Goal: Task Accomplishment & Management: Complete application form

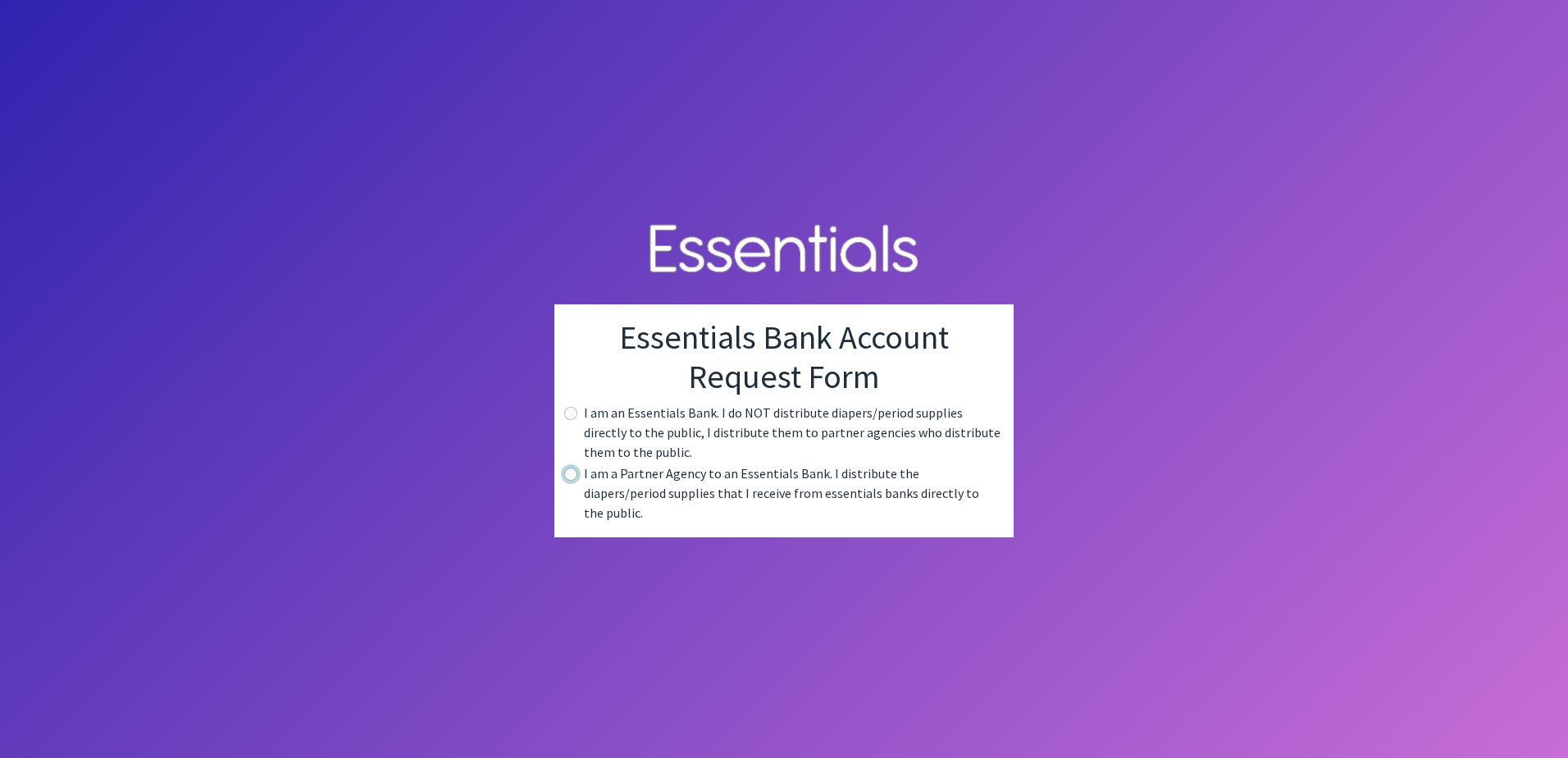
click at [576, 481] on input "radio" at bounding box center [571, 474] width 13 height 13
radio input "true"
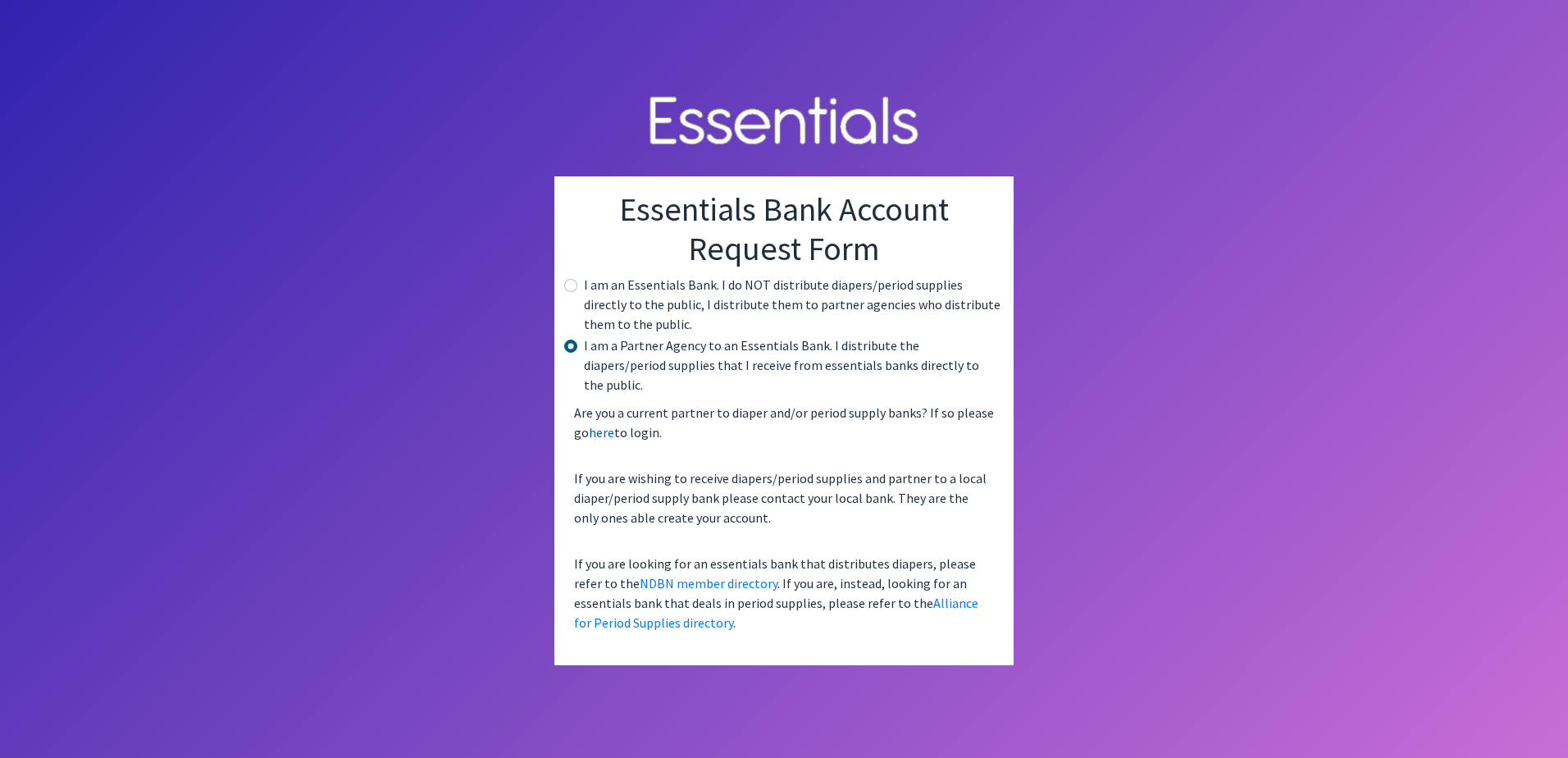
click at [611, 424] on link "here" at bounding box center [601, 432] width 26 height 16
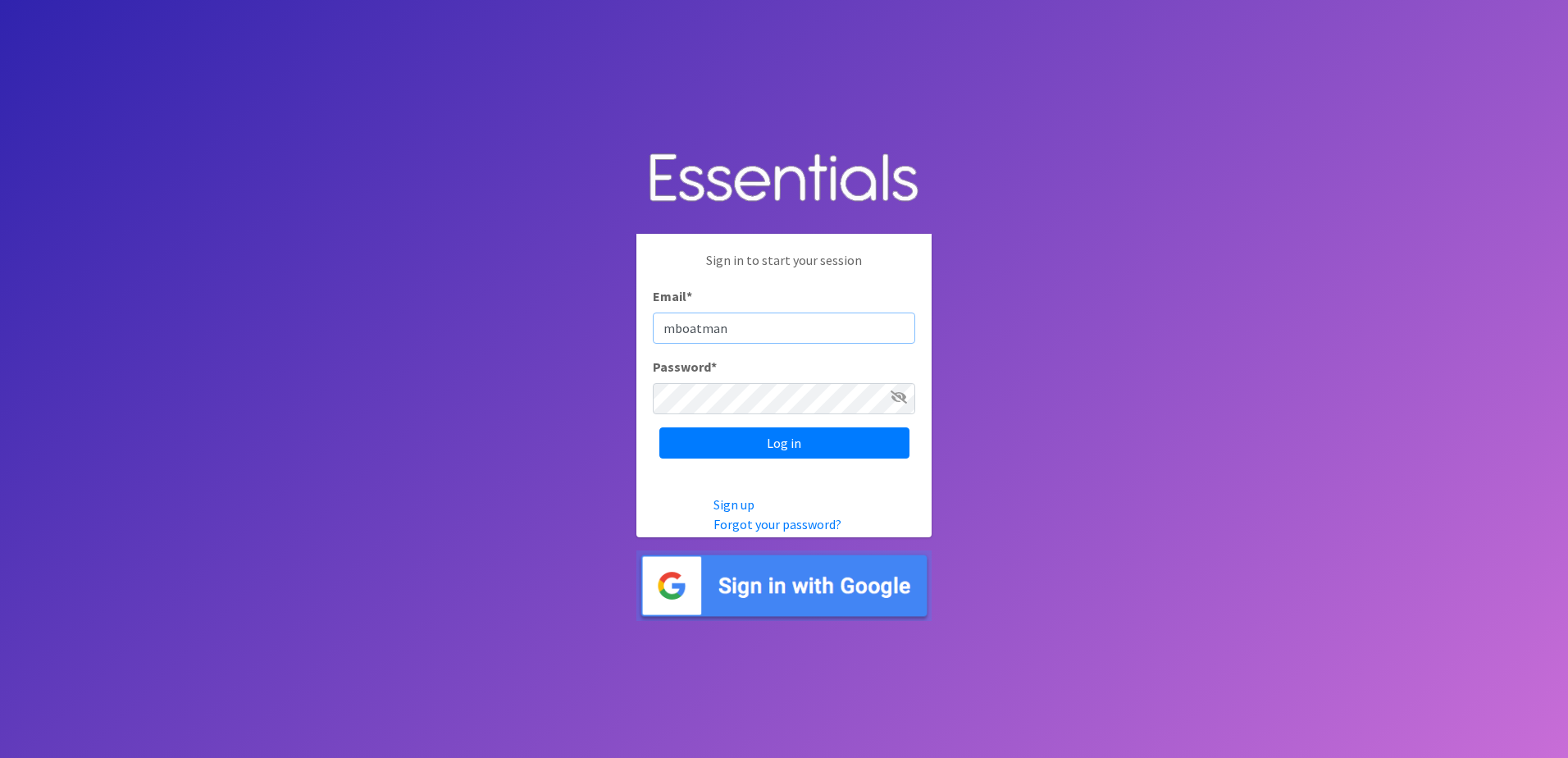
click at [717, 330] on input "mboatman" at bounding box center [783, 327] width 262 height 31
type input "[EMAIL_ADDRESS][DOMAIN_NAME]"
click at [743, 441] on input "Log in" at bounding box center [784, 443] width 250 height 31
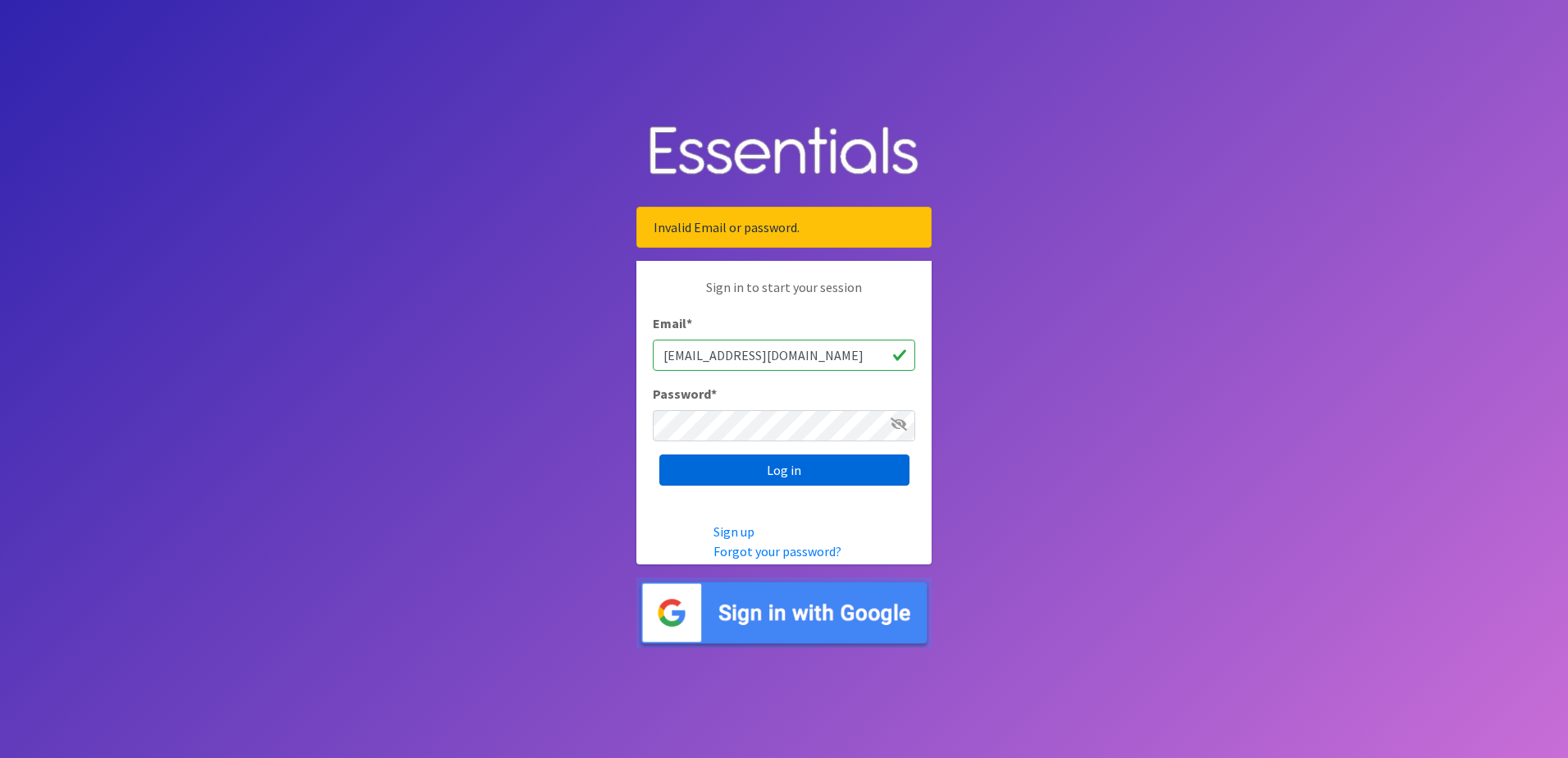
click at [832, 478] on input "Log in" at bounding box center [784, 469] width 250 height 31
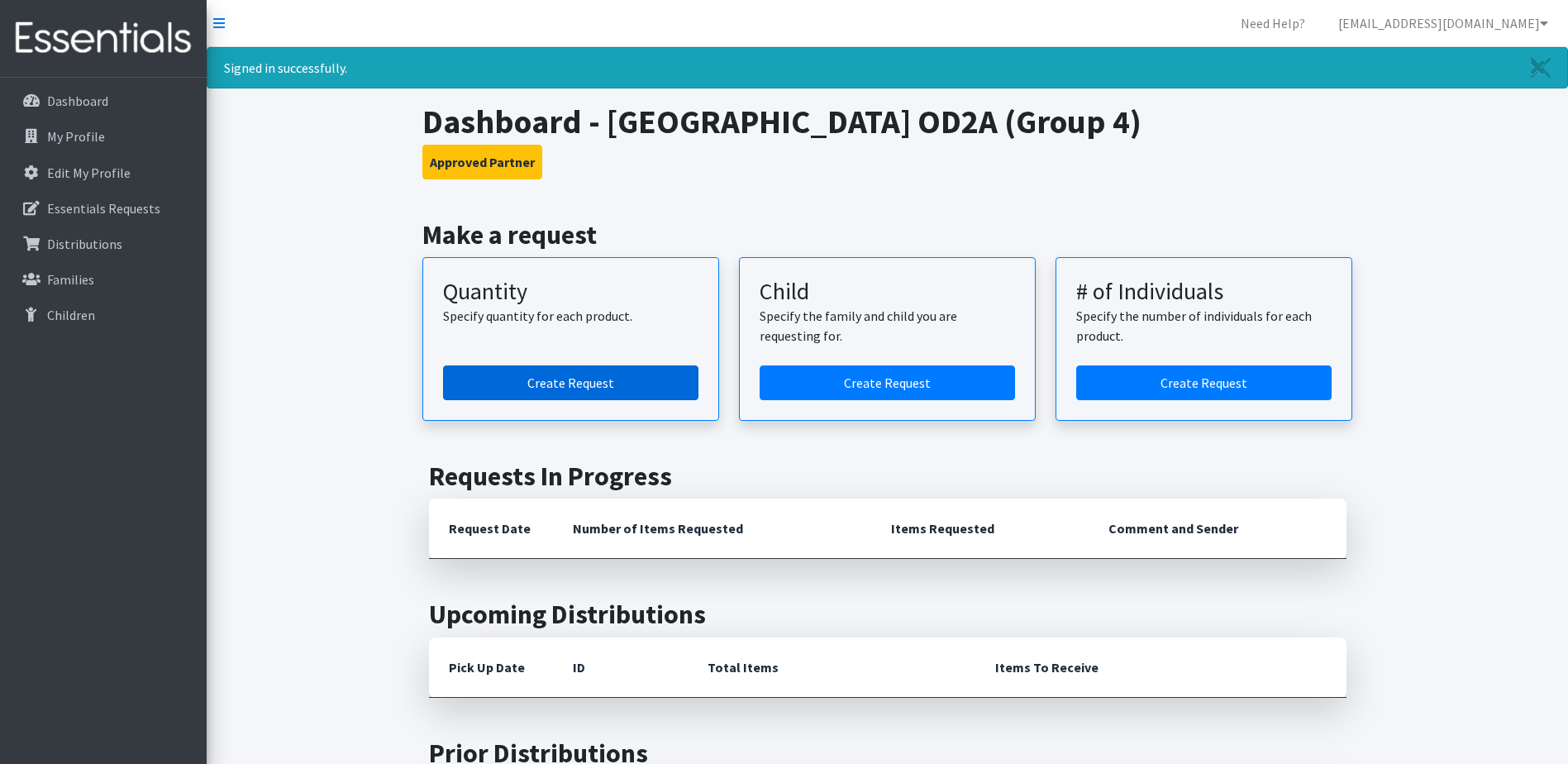
click at [618, 393] on link "Create Request" at bounding box center [571, 382] width 255 height 34
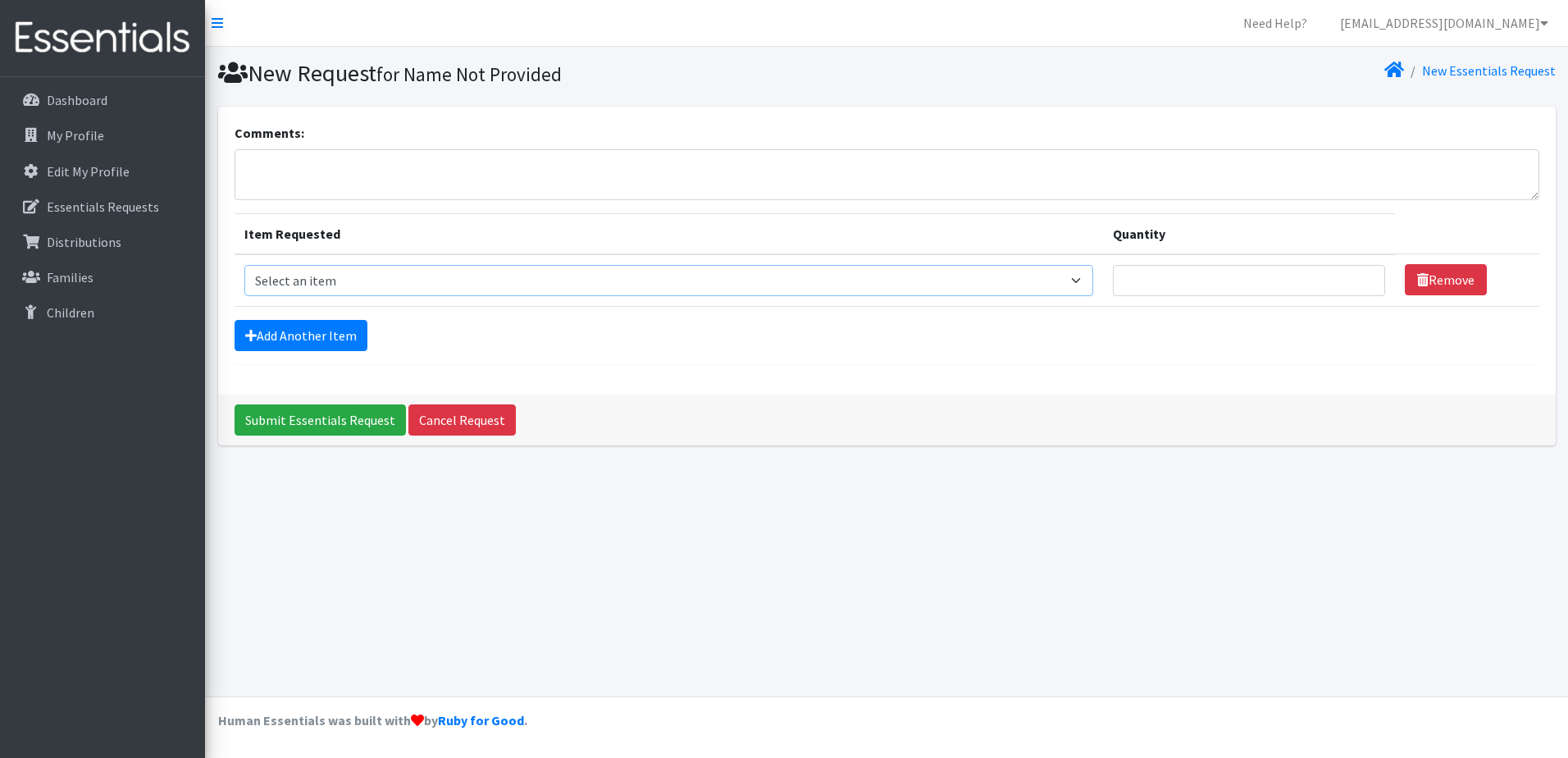
click at [509, 277] on select "Select an item Period Supplies: Mixed Kits (order by bag) Applicator-free tampo…" at bounding box center [669, 280] width 849 height 31
select select "8798"
click at [244, 265] on select "Select an item Period Supplies: Mixed Kits (order by bag) Applicator-free tampo…" at bounding box center [669, 280] width 849 height 31
click at [1187, 291] on input "Quantity" at bounding box center [1249, 280] width 272 height 31
type input "3"
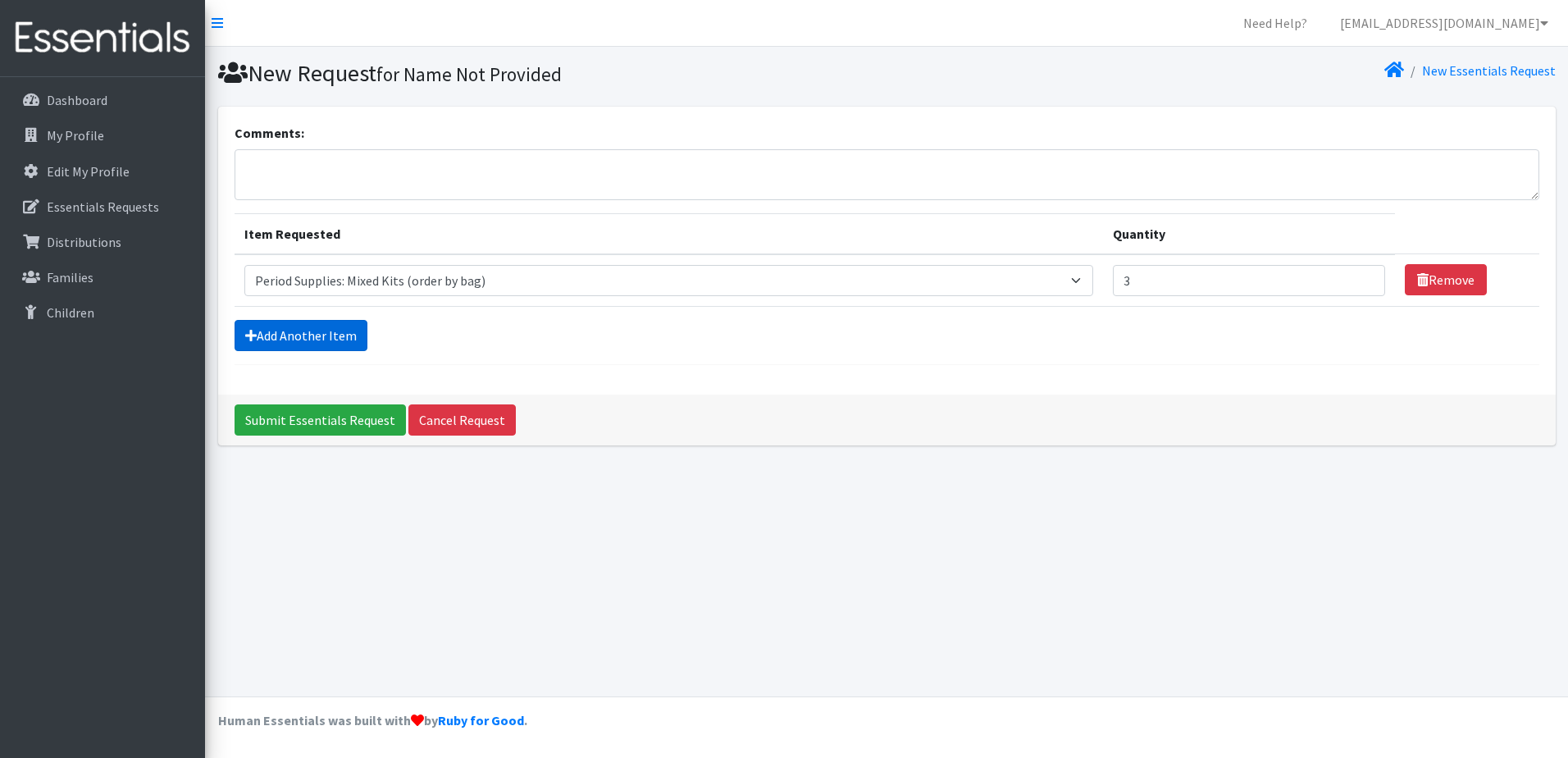
click at [341, 336] on link "Add Another Item" at bounding box center [301, 335] width 132 height 31
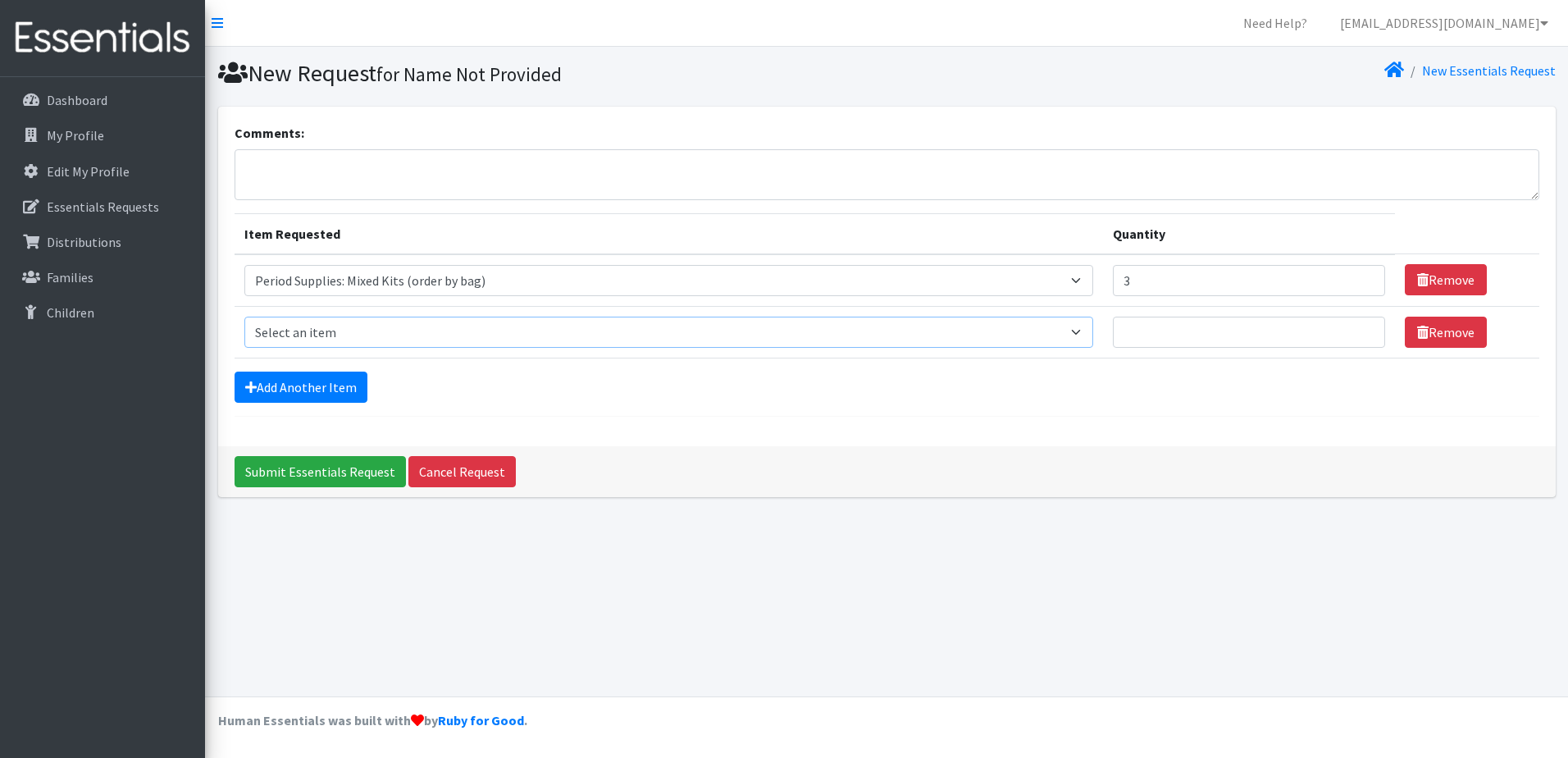
click at [341, 329] on select "Select an item Period Supplies: Mixed Kits (order by bag) Applicator-free tampo…" at bounding box center [669, 332] width 849 height 31
select select "8796"
click at [244, 317] on select "Select an item Period Supplies: Mixed Kits (order by bag) Applicator-free tampo…" at bounding box center [669, 332] width 849 height 31
click at [1168, 343] on input "Quantity" at bounding box center [1249, 332] width 272 height 31
type input "3"
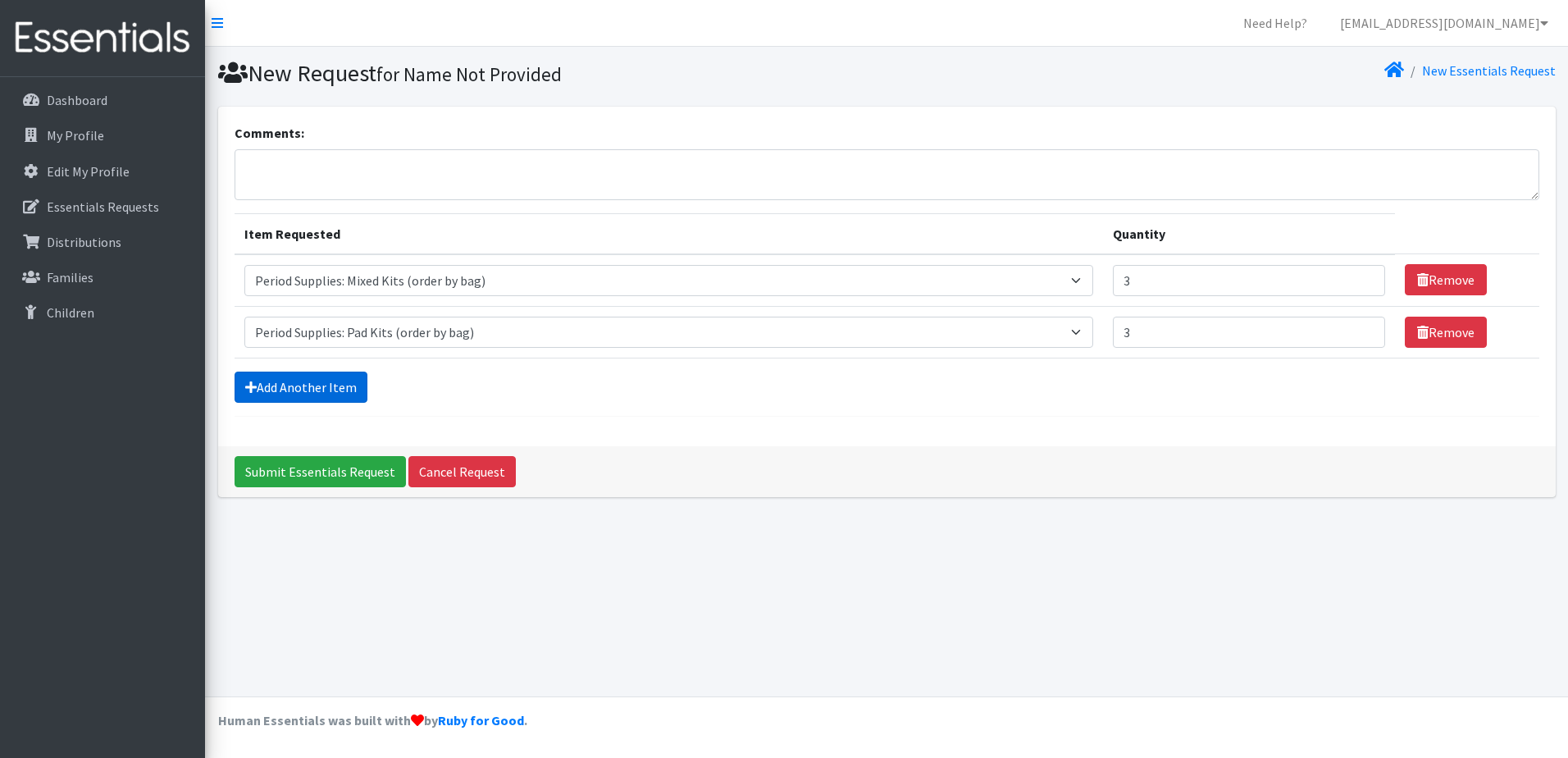
click at [347, 381] on link "Add Another Item" at bounding box center [301, 387] width 132 height 31
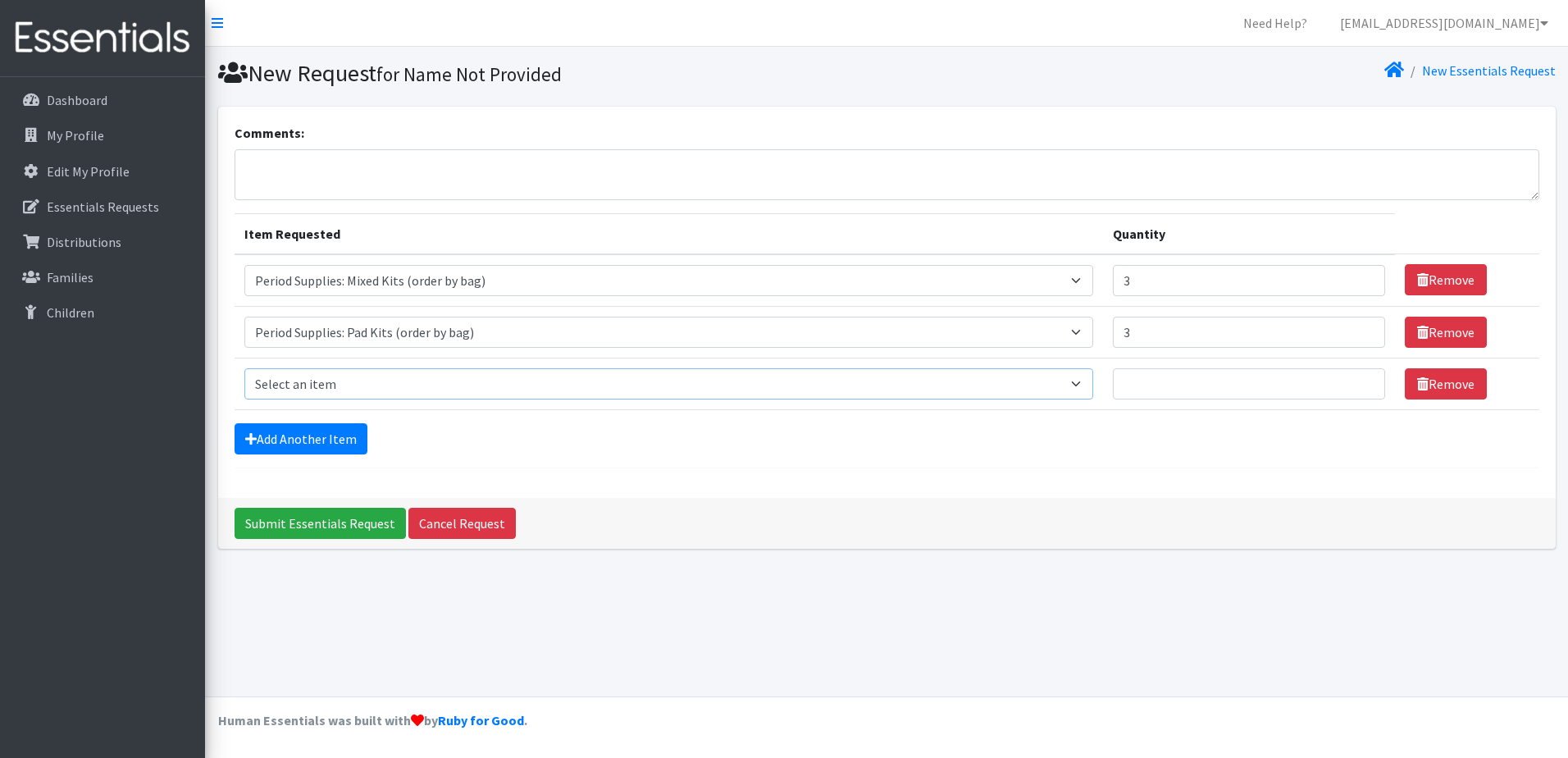
click at [348, 383] on select "Select an item Period Supplies: Mixed Kits (order by bag) Applicator-free tampo…" at bounding box center [669, 383] width 849 height 31
select select "8797"
click at [244, 368] on select "Select an item Period Supplies: Mixed Kits (order by bag) Applicator-free tampo…" at bounding box center [669, 383] width 849 height 31
click at [1201, 391] on input "Quantity" at bounding box center [1249, 383] width 272 height 31
type input "1"
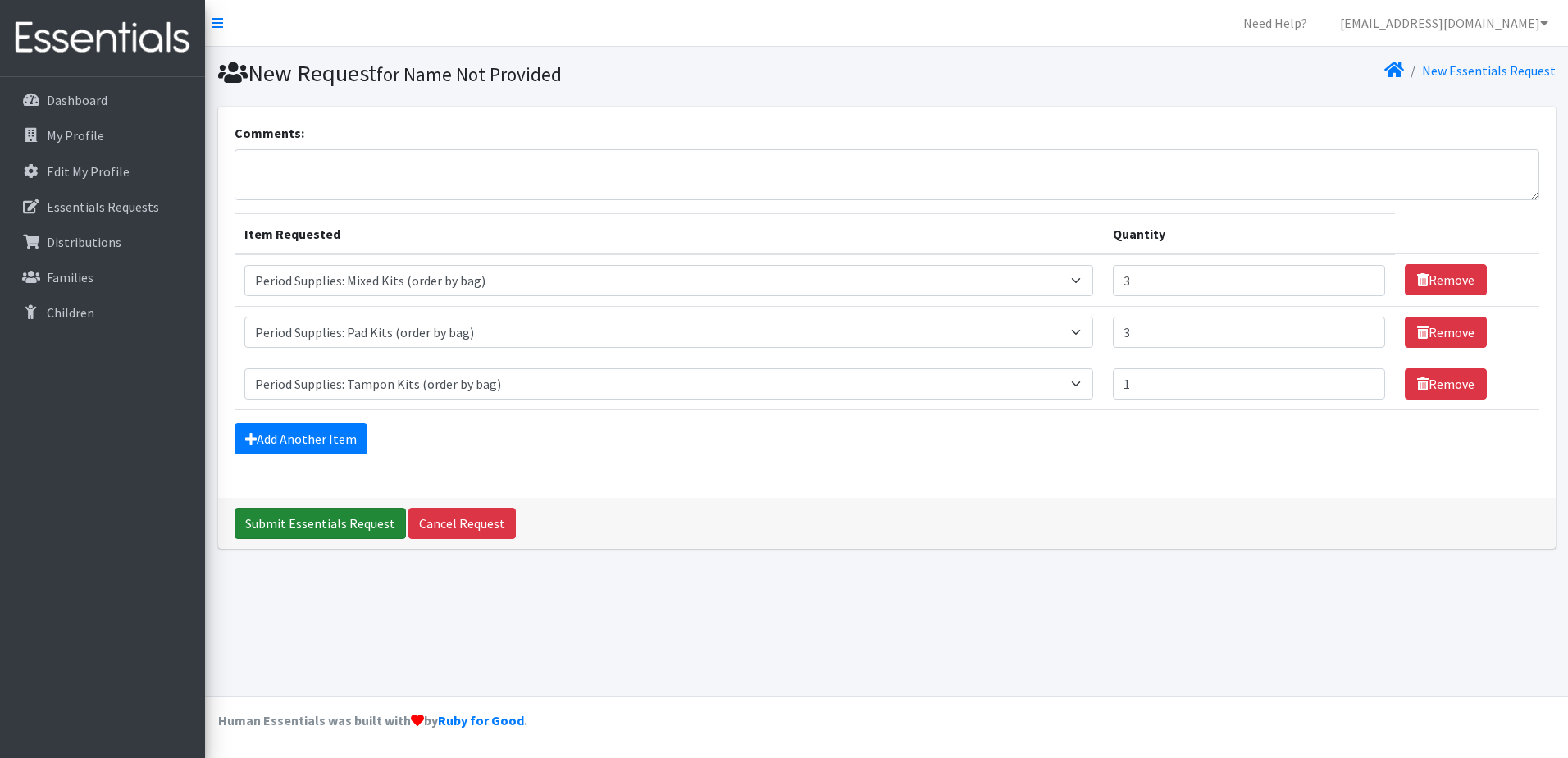
click at [370, 522] on input "Submit Essentials Request" at bounding box center [320, 523] width 171 height 31
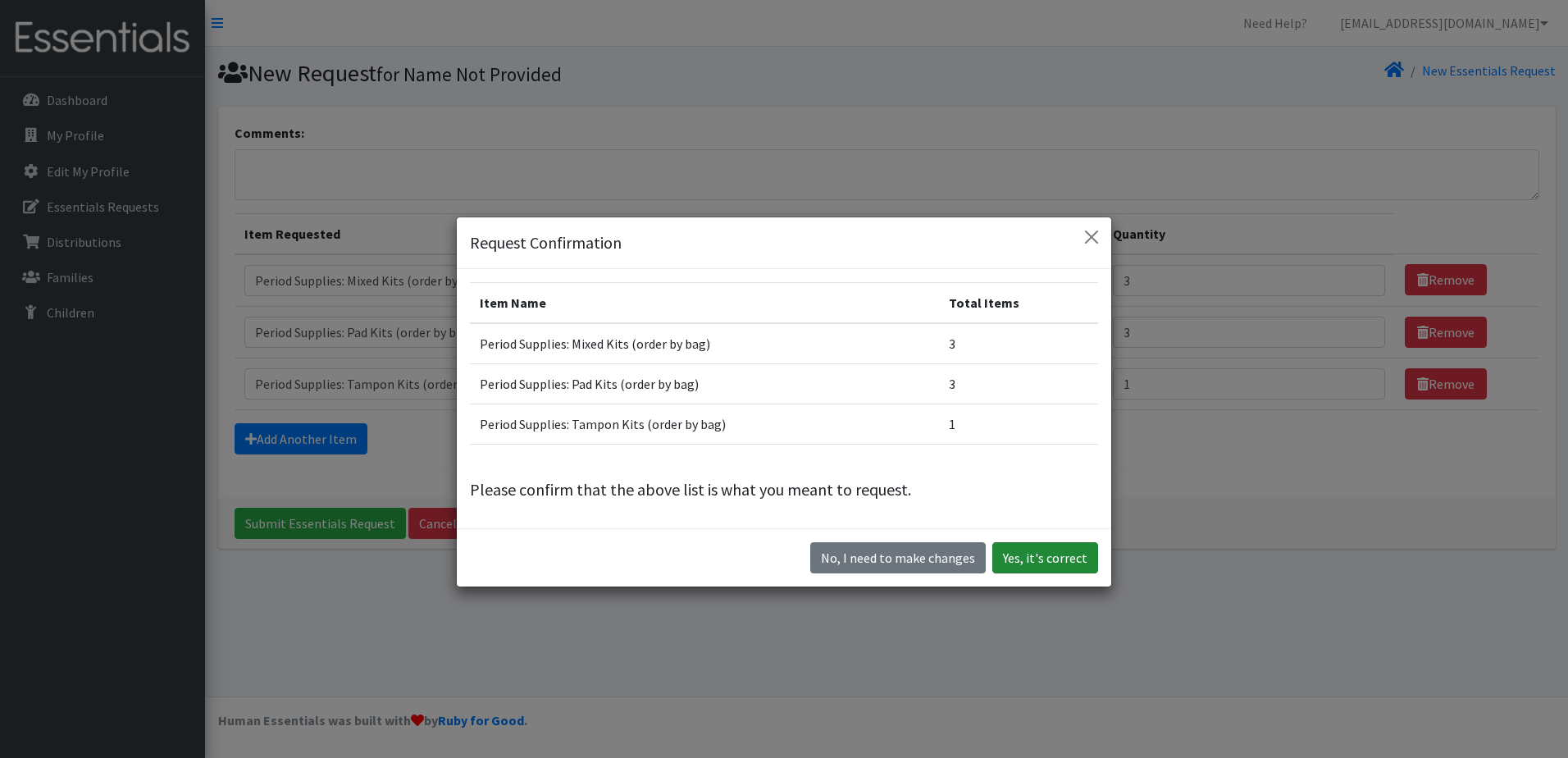
click at [1040, 563] on button "Yes, it's correct" at bounding box center [1045, 557] width 106 height 31
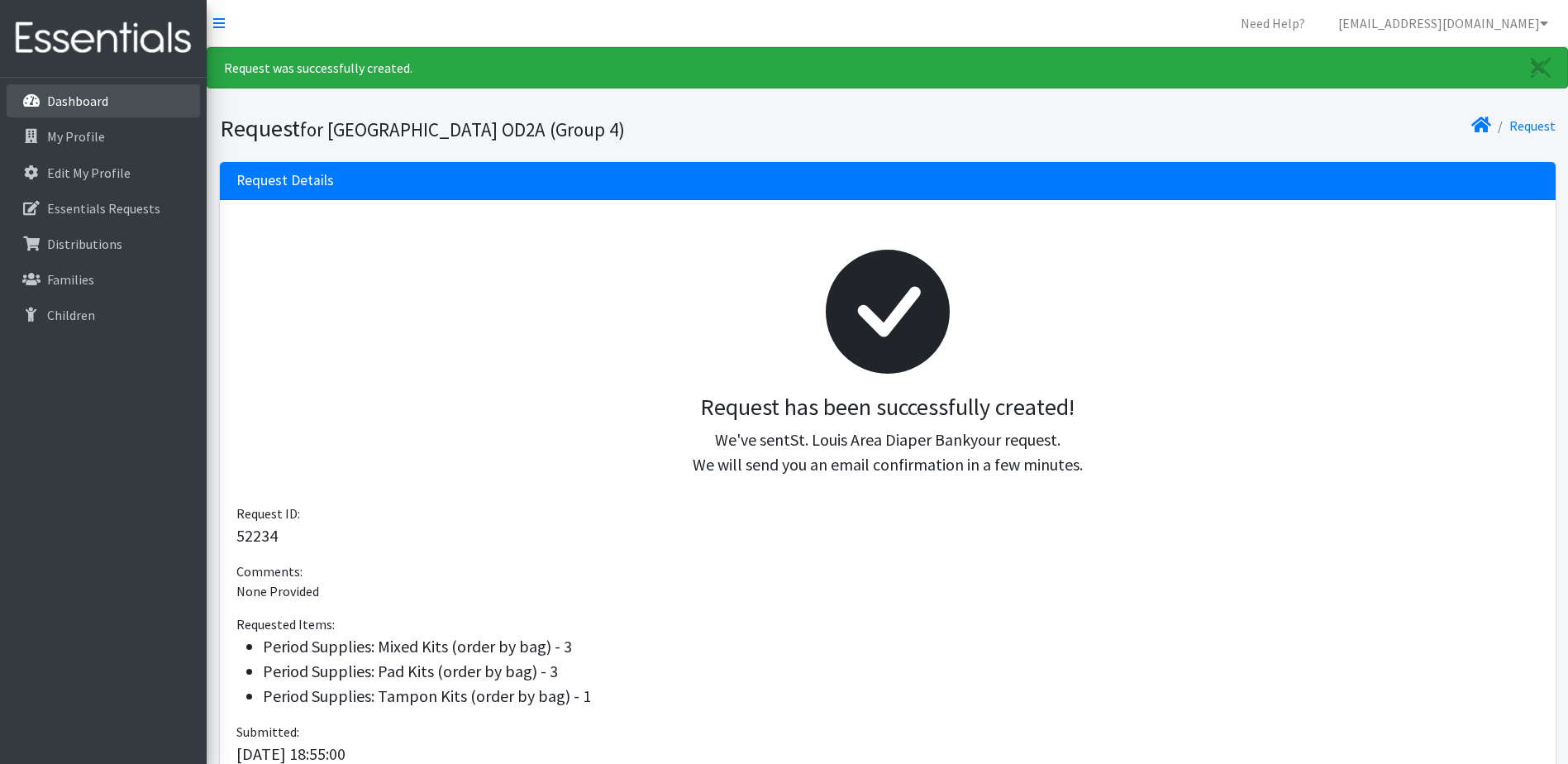
click at [90, 98] on p "Dashboard" at bounding box center [77, 100] width 61 height 16
